Goal: Find contact information: Find contact information

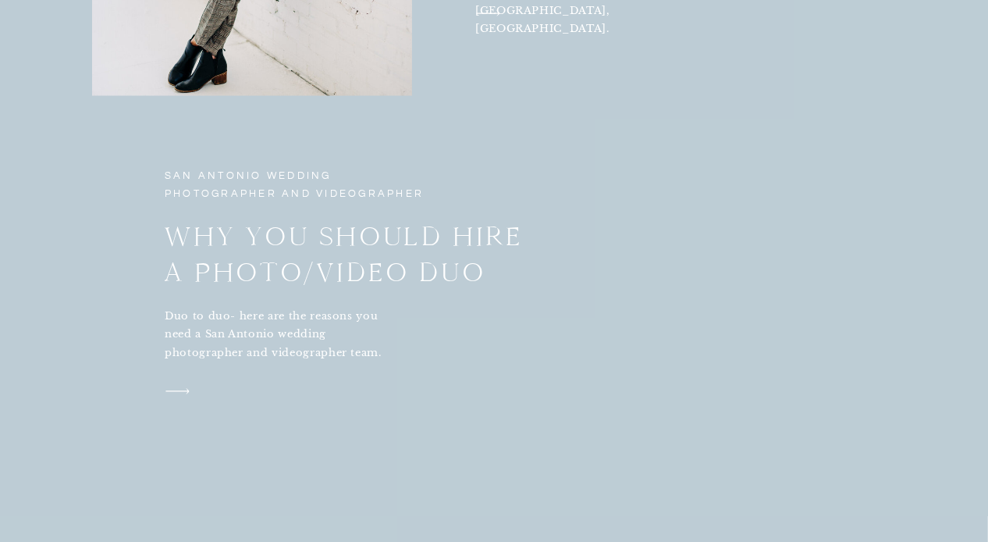
scroll to position [3454, 0]
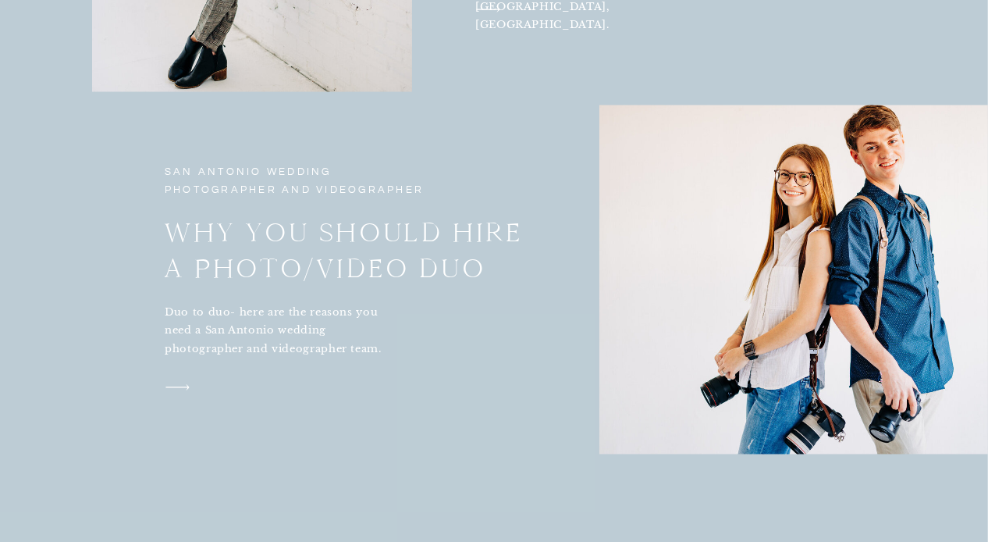
click at [258, 347] on p "Duo to duo- here are the reasons you need a San Antonio wedding photographer an…" at bounding box center [280, 332] width 231 height 57
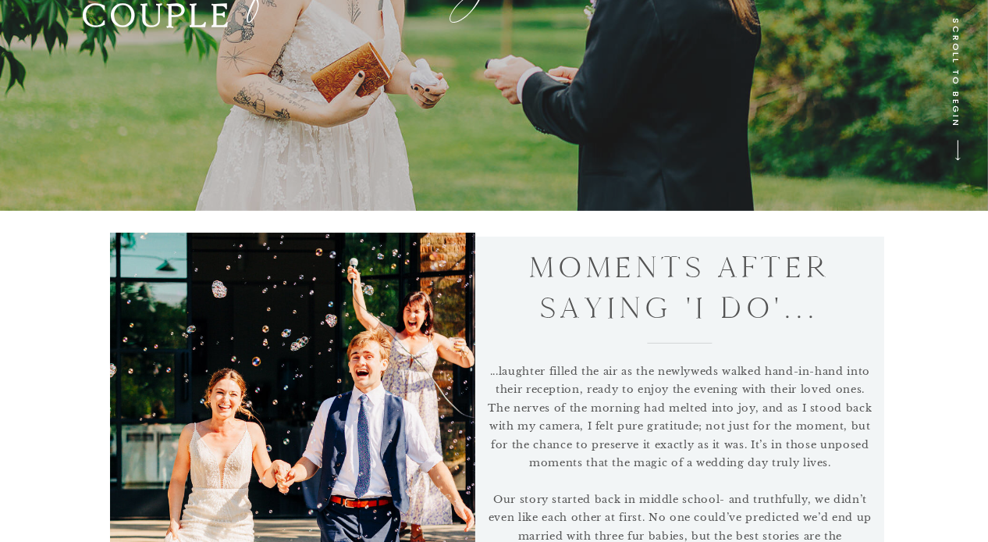
scroll to position [0, 0]
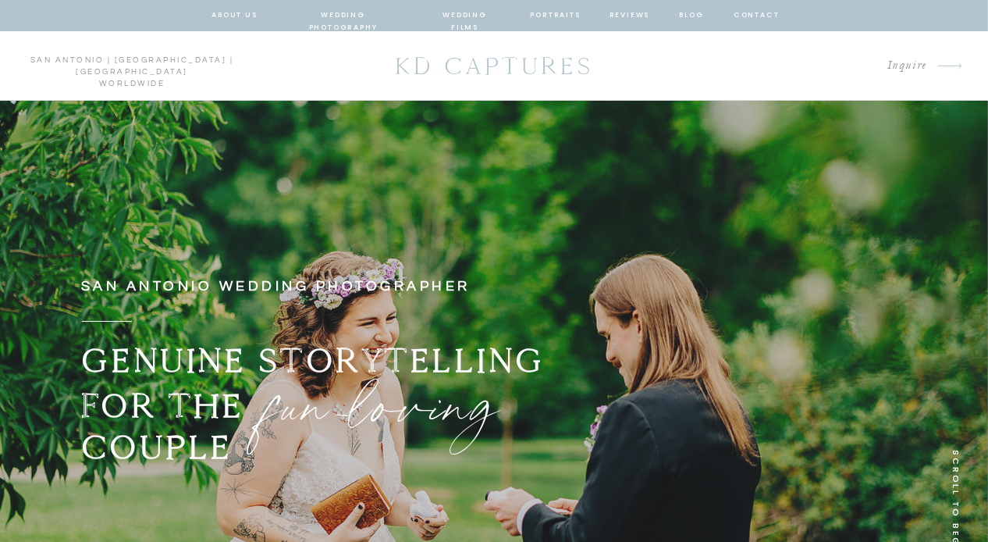
click at [906, 64] on p "Inquire" at bounding box center [888, 65] width 78 height 21
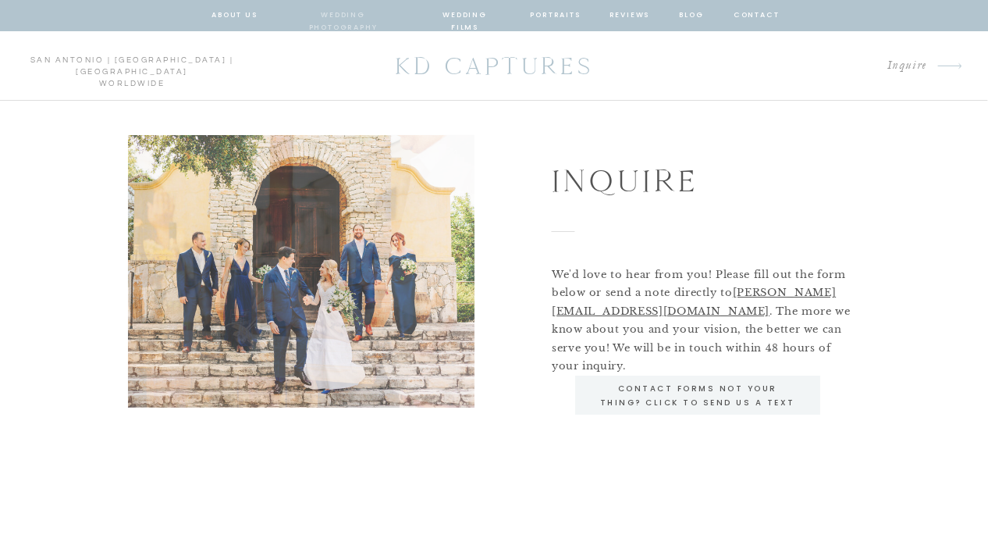
click at [332, 18] on nav "wedding photography" at bounding box center [343, 16] width 115 height 14
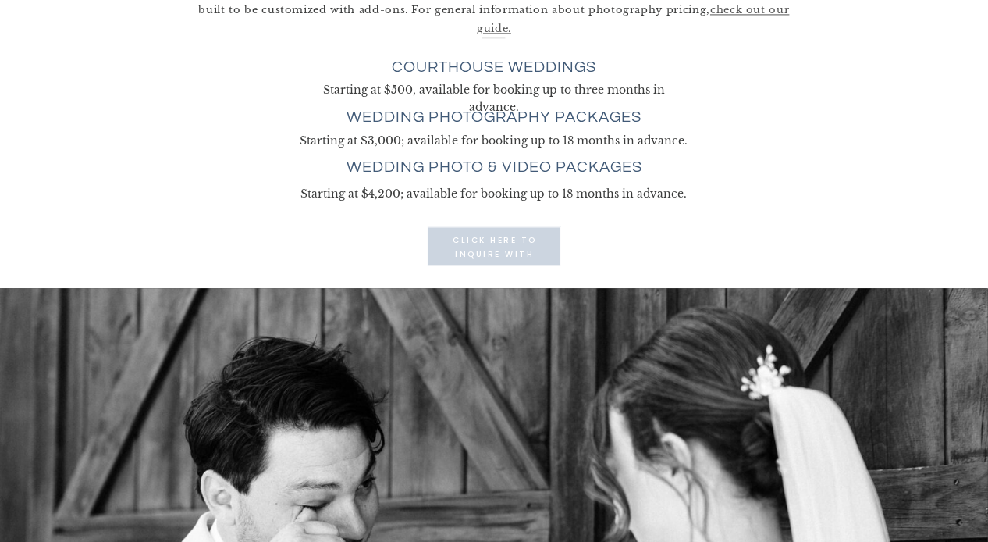
scroll to position [4375, 0]
click at [403, 118] on h3 "wedding photography packages" at bounding box center [494, 118] width 325 height 20
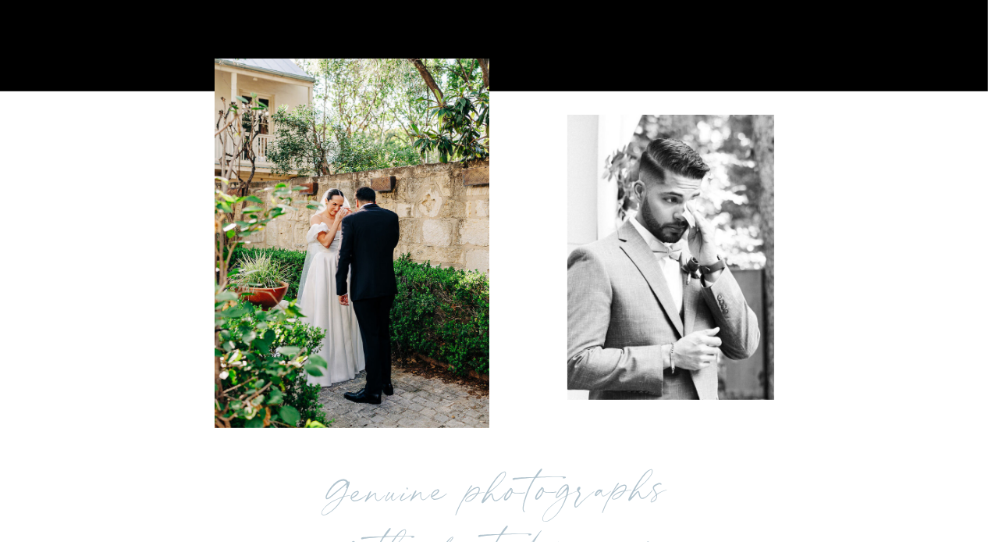
scroll to position [0, 0]
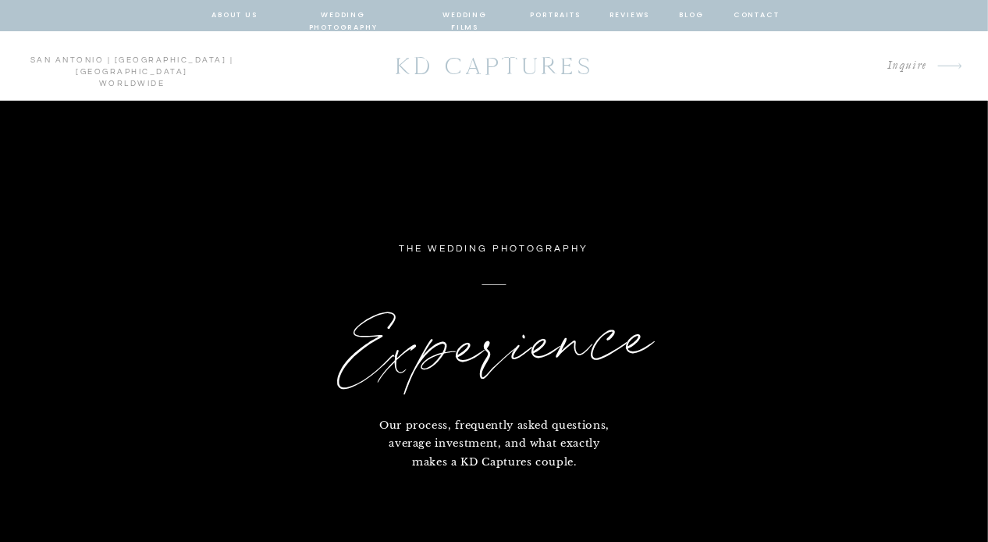
click at [902, 64] on p "Inquire" at bounding box center [888, 65] width 78 height 21
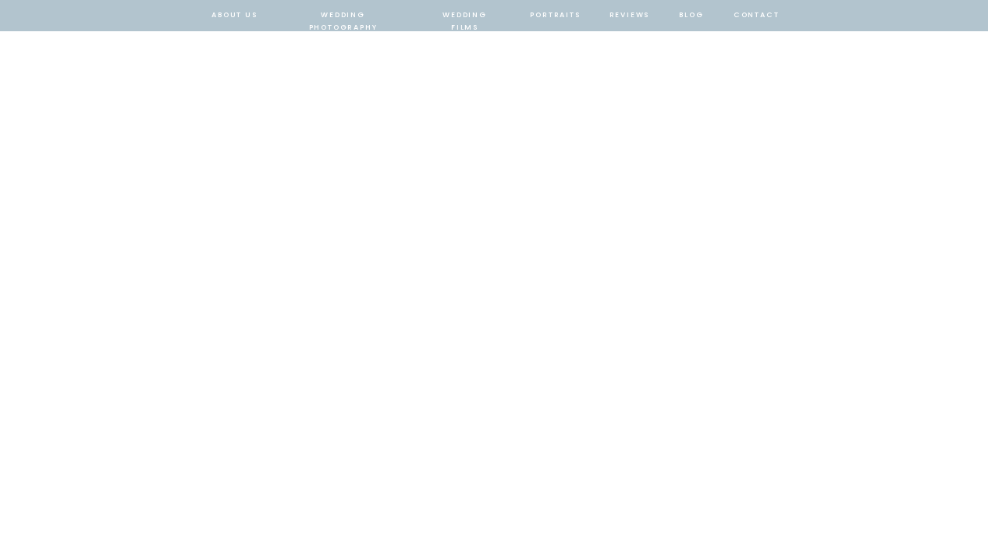
scroll to position [956, 0]
